Goal: Information Seeking & Learning: Learn about a topic

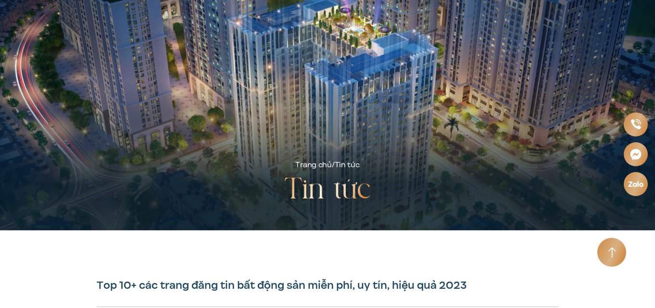
scroll to position [288, 0]
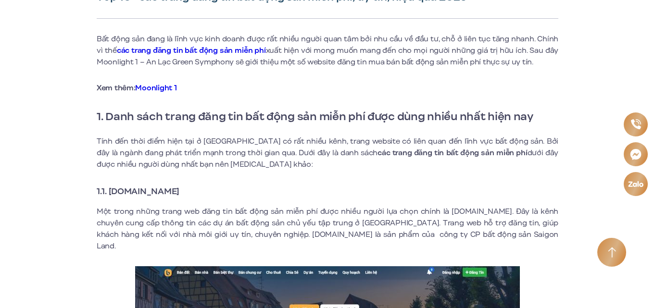
drag, startPoint x: 108, startPoint y: 190, endPoint x: 228, endPoint y: 188, distance: 119.7
click at [228, 188] on h3 "1.1. [DOMAIN_NAME]" at bounding box center [328, 191] width 462 height 13
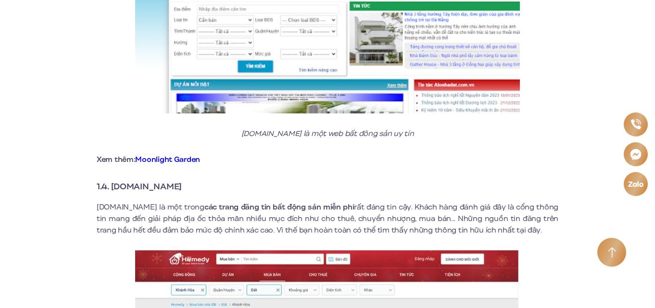
scroll to position [1394, 0]
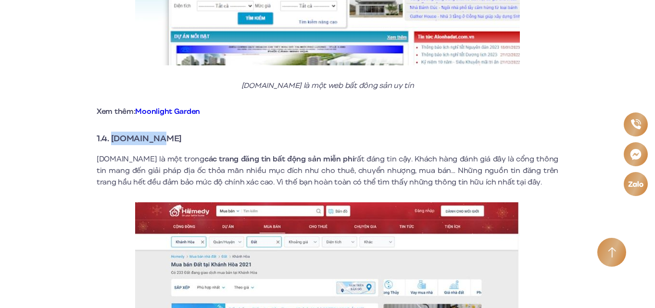
drag, startPoint x: 111, startPoint y: 126, endPoint x: 189, endPoint y: 132, distance: 78.6
click at [189, 132] on h3 "1.4. [DOMAIN_NAME]" at bounding box center [328, 138] width 462 height 13
copy strong "[DOMAIN_NAME]"
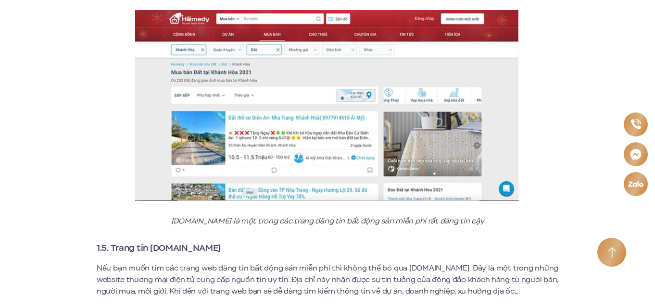
scroll to position [1635, 0]
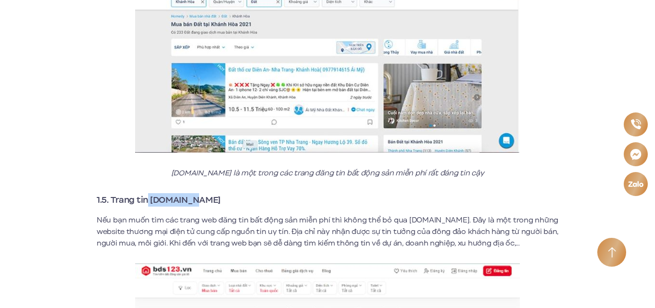
drag, startPoint x: 150, startPoint y: 189, endPoint x: 200, endPoint y: 188, distance: 50.0
click at [200, 193] on h3 "1.5. Trang tin [DOMAIN_NAME]" at bounding box center [328, 199] width 462 height 13
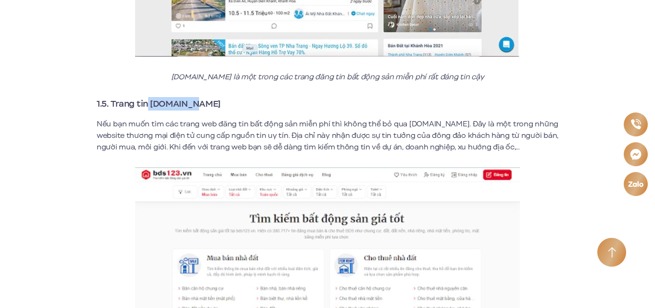
scroll to position [1971, 0]
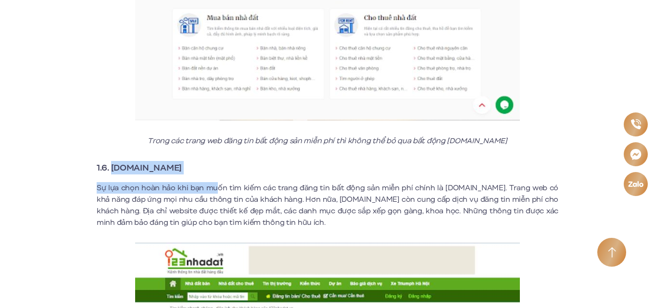
drag, startPoint x: 111, startPoint y: 155, endPoint x: 217, endPoint y: 164, distance: 106.6
click at [170, 161] on h3 "1.6. [DOMAIN_NAME]" at bounding box center [328, 167] width 462 height 13
drag, startPoint x: 111, startPoint y: 157, endPoint x: 184, endPoint y: 153, distance: 73.2
click at [184, 161] on h3 "1.6. [DOMAIN_NAME]" at bounding box center [328, 167] width 462 height 13
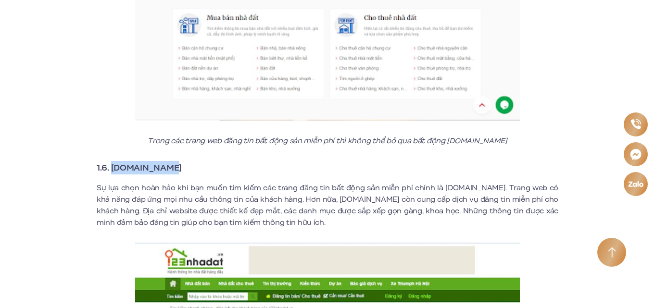
copy strong "[DOMAIN_NAME]"
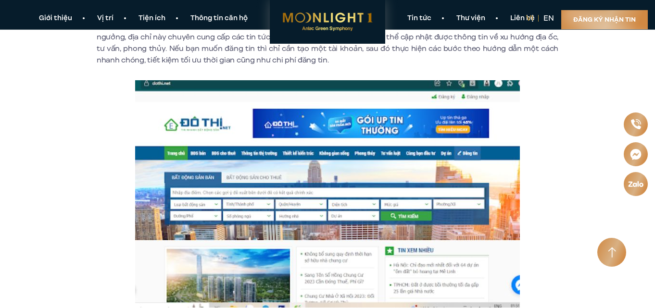
scroll to position [2404, 0]
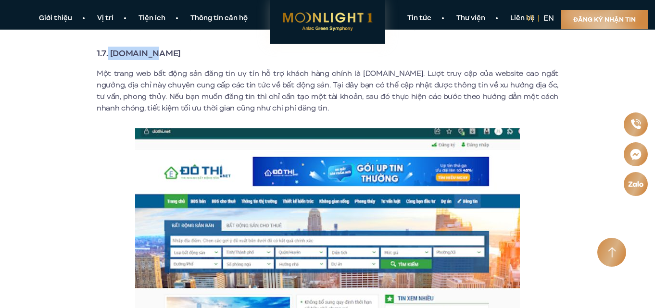
drag, startPoint x: 109, startPoint y: 41, endPoint x: 178, endPoint y: 33, distance: 70.3
click at [178, 33] on div "Bất động sản đang là lĩnh vực kinh doanh được rất nhiều người quan tâm bởi nhu …" at bounding box center [328, 126] width 462 height 4416
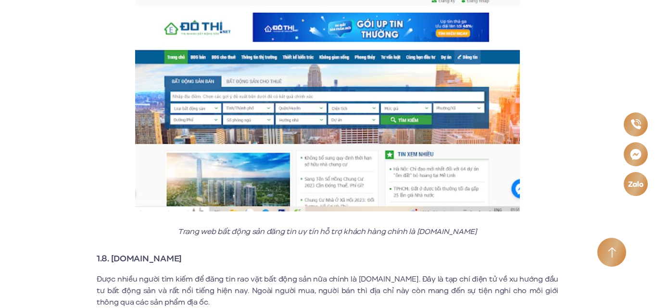
scroll to position [2596, 0]
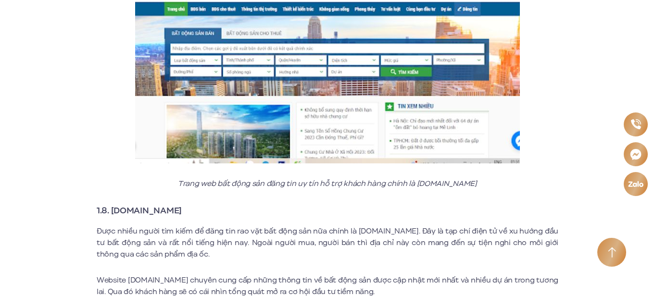
click at [114, 204] on strong "1.8. [DOMAIN_NAME]" at bounding box center [139, 210] width 85 height 13
drag, startPoint x: 110, startPoint y: 199, endPoint x: 206, endPoint y: 195, distance: 96.2
click at [206, 204] on h3 "1.8. [DOMAIN_NAME]" at bounding box center [328, 210] width 462 height 13
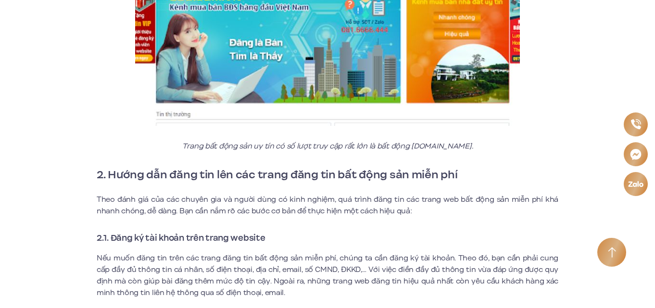
scroll to position [3702, 0]
